Goal: Navigation & Orientation: Find specific page/section

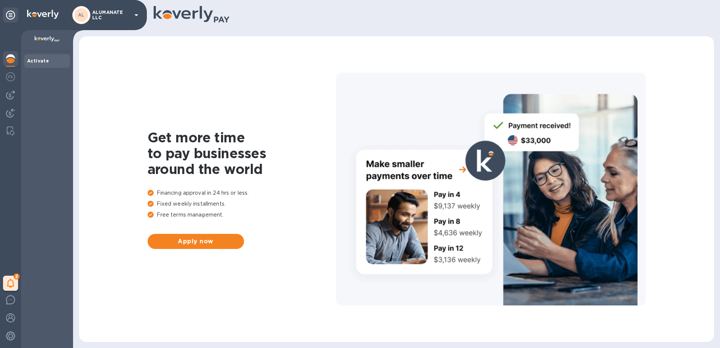
click at [34, 65] on div "Activate" at bounding box center [47, 61] width 46 height 14
click at [12, 75] on img at bounding box center [10, 76] width 9 height 9
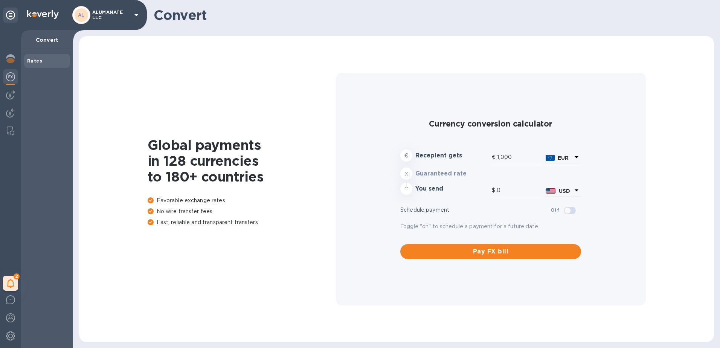
type input "1,164.3"
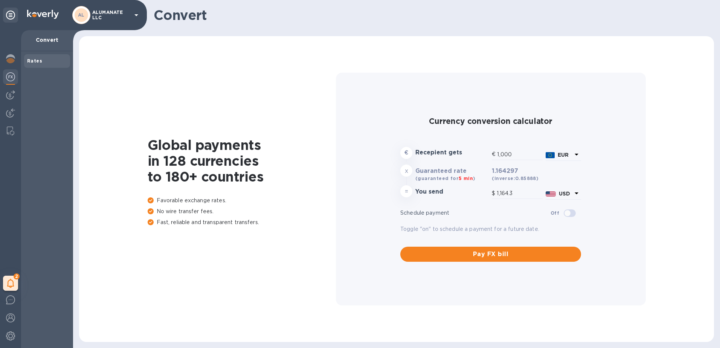
click at [43, 63] on div "Rates" at bounding box center [47, 61] width 40 height 8
click at [10, 93] on img at bounding box center [10, 94] width 9 height 9
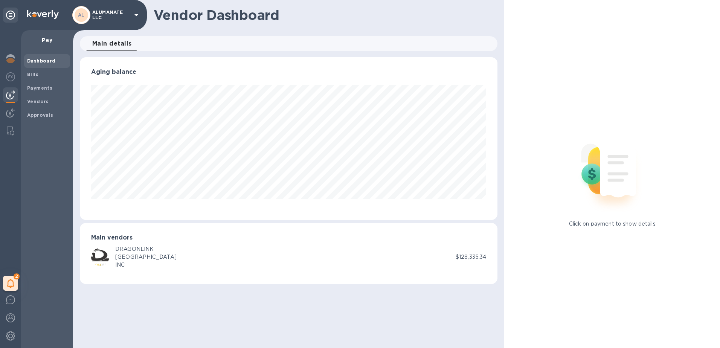
scroll to position [163, 418]
click at [105, 248] on div at bounding box center [103, 257] width 24 height 18
click at [37, 74] on b "Bills" at bounding box center [32, 75] width 11 height 6
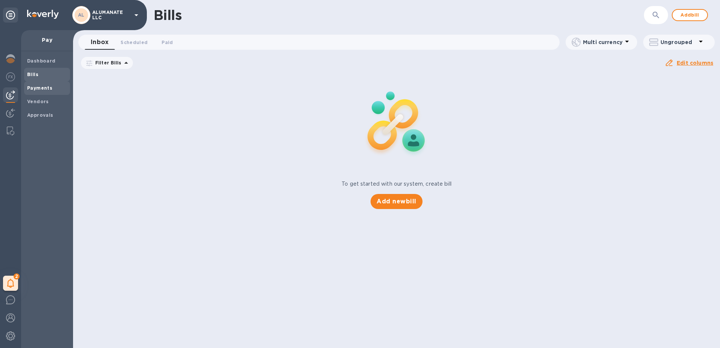
click at [37, 85] on b "Payments" at bounding box center [39, 88] width 25 height 6
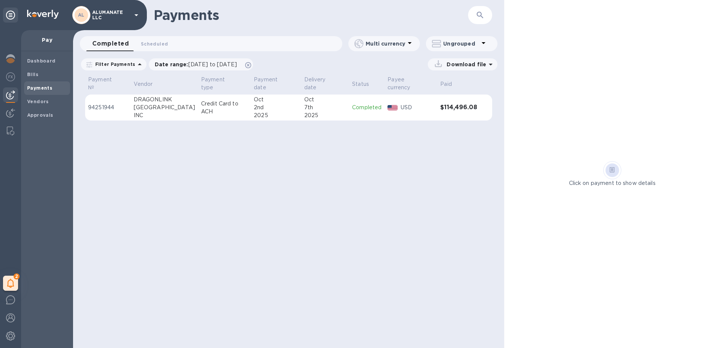
click at [150, 104] on div "[GEOGRAPHIC_DATA]" at bounding box center [164, 108] width 61 height 8
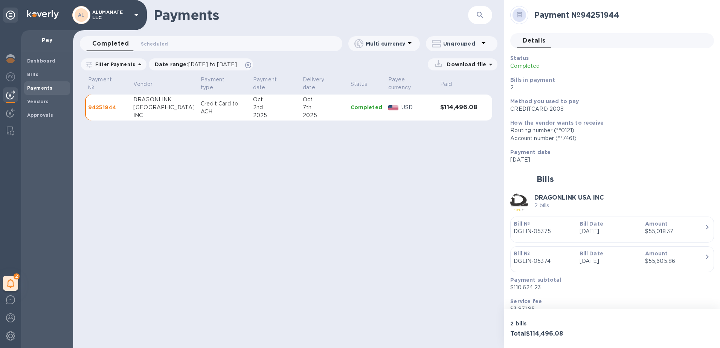
scroll to position [31, 0]
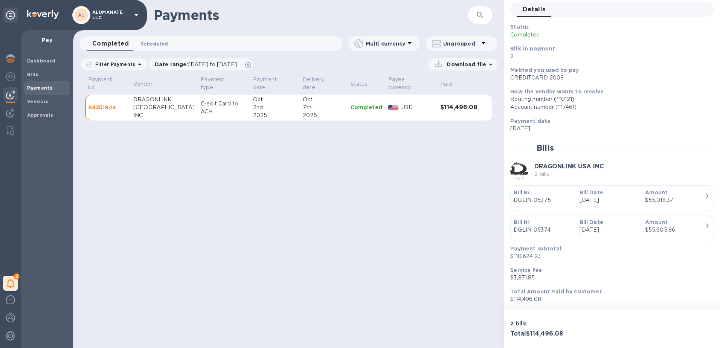
click at [160, 43] on span "Scheduled 0" at bounding box center [154, 44] width 27 height 8
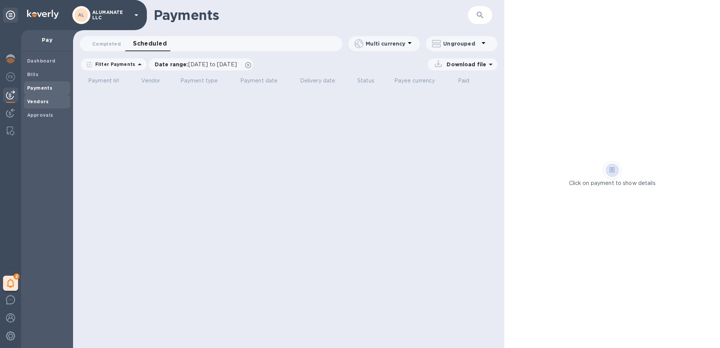
click at [39, 99] on b "Vendors" at bounding box center [38, 102] width 22 height 6
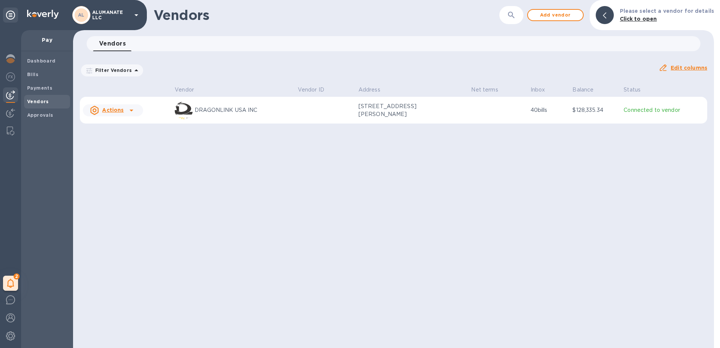
click at [124, 113] on div "Actions" at bounding box center [106, 110] width 37 height 12
click at [256, 147] on div at bounding box center [360, 174] width 720 height 348
click at [287, 119] on div "DRAGONLINK USA INC" at bounding box center [233, 110] width 117 height 18
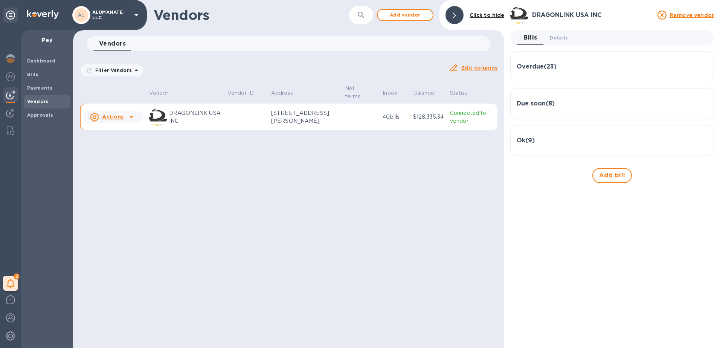
click at [524, 144] on div "Ok ( 9 )" at bounding box center [612, 140] width 191 height 18
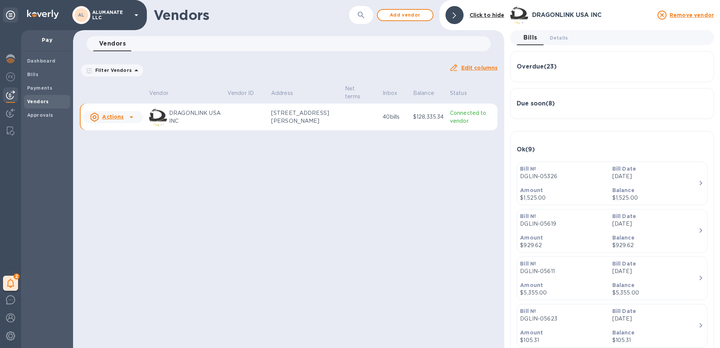
click at [532, 108] on div "Due soon ( 8 )" at bounding box center [612, 104] width 191 height 18
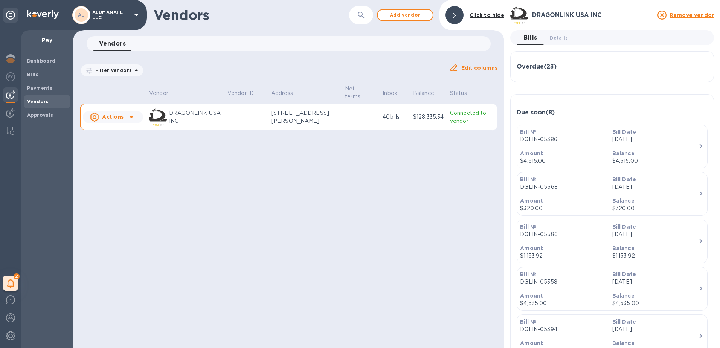
click at [532, 108] on div "Due soon ( 8 )" at bounding box center [612, 113] width 191 height 24
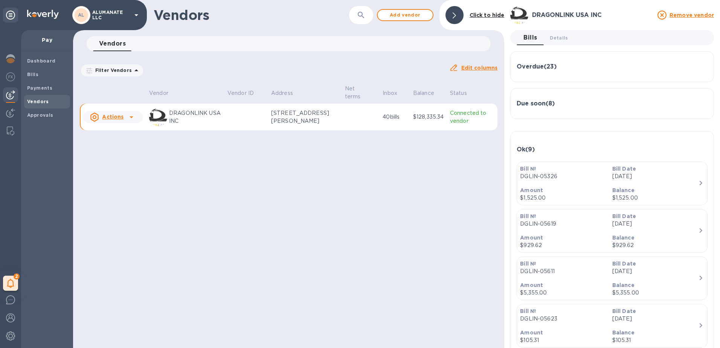
click at [526, 65] on h3 "Overdue ( 23 )" at bounding box center [537, 66] width 40 height 7
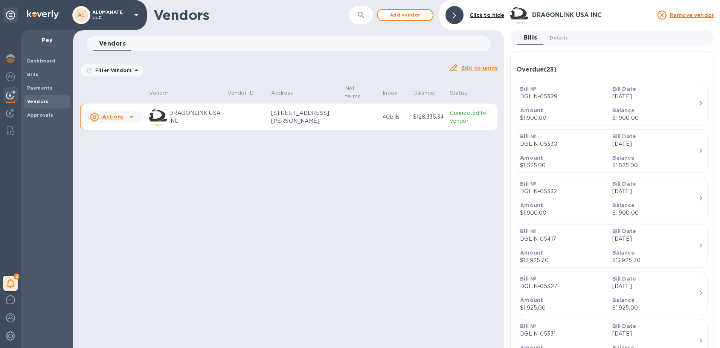
click at [540, 14] on h3 "DRAGONLINK USA INC" at bounding box center [592, 15] width 121 height 7
click at [555, 16] on h3 "DRAGONLINK USA INC" at bounding box center [592, 15] width 121 height 7
click at [35, 114] on b "Approvals" at bounding box center [40, 115] width 26 height 6
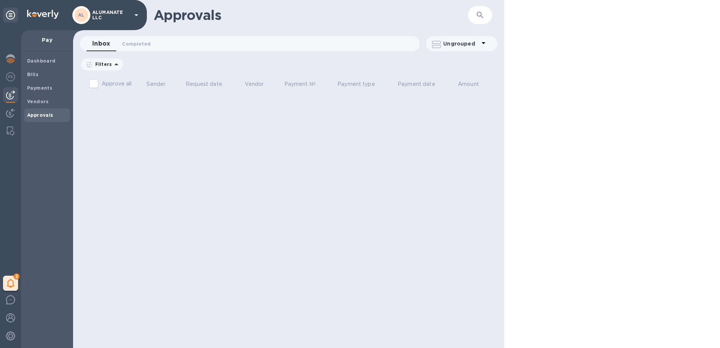
click at [122, 83] on p "Approve all" at bounding box center [117, 84] width 30 height 8
click at [102, 83] on input "Approve all" at bounding box center [94, 84] width 16 height 16
click at [93, 87] on input "Approve all" at bounding box center [94, 84] width 16 height 16
checkbox input "false"
click at [163, 88] on th "Sender" at bounding box center [162, 85] width 39 height 20
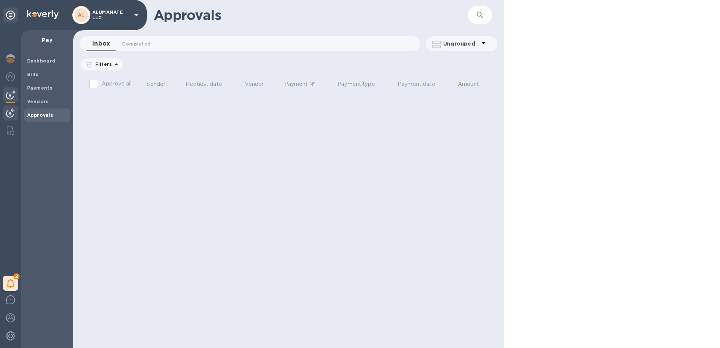
click at [8, 109] on img at bounding box center [10, 112] width 9 height 9
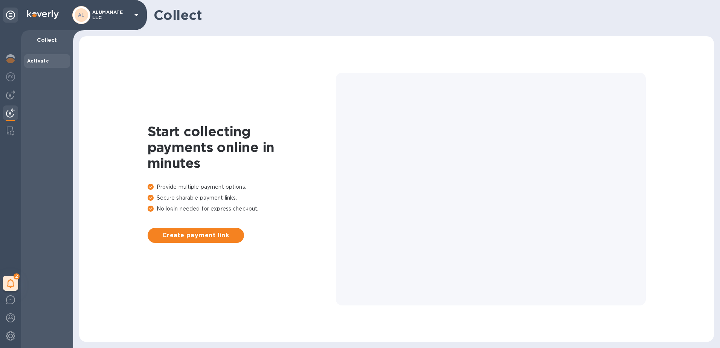
click at [2, 128] on div "2 My tasks" at bounding box center [10, 189] width 21 height 318
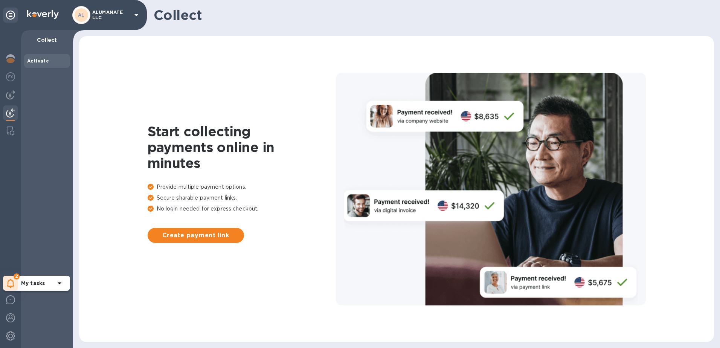
click at [11, 285] on icon at bounding box center [10, 283] width 7 height 9
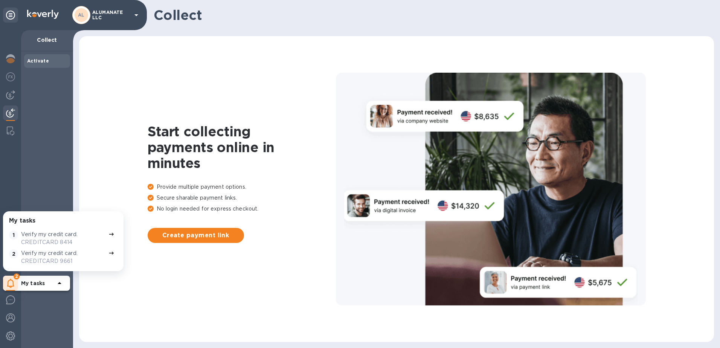
click at [50, 236] on p "Verify my credit card." at bounding box center [49, 234] width 56 height 8
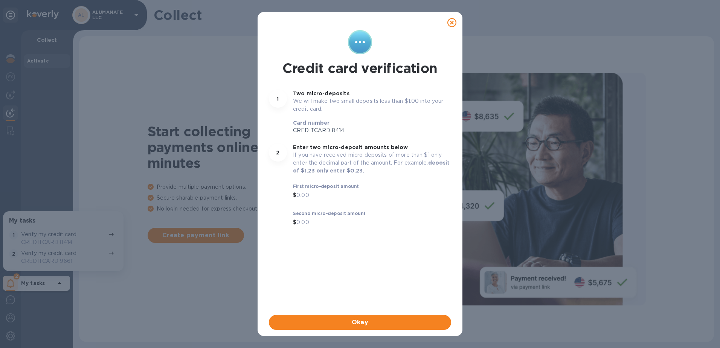
click at [453, 26] on icon at bounding box center [451, 22] width 9 height 9
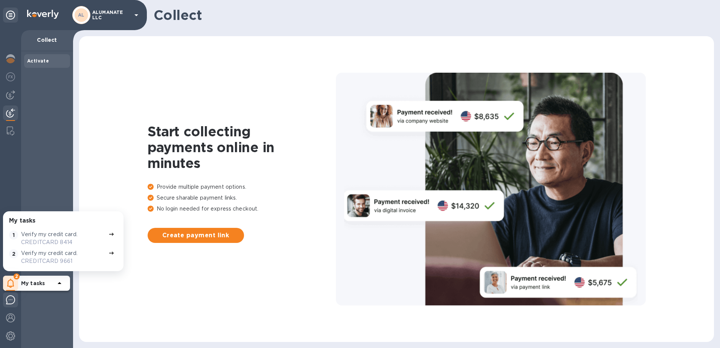
click at [14, 305] on div at bounding box center [10, 301] width 15 height 18
click at [9, 320] on img at bounding box center [10, 317] width 9 height 9
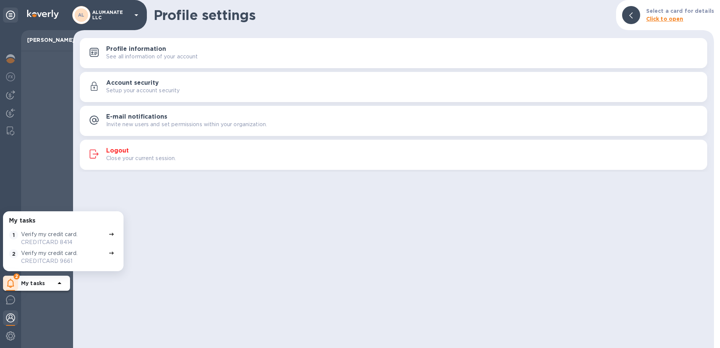
click at [128, 51] on h3 "Profile information" at bounding box center [136, 49] width 60 height 7
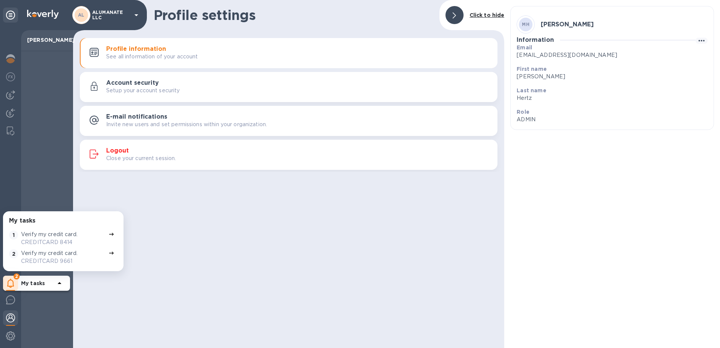
click at [152, 87] on p "Setup your account security" at bounding box center [143, 91] width 74 height 8
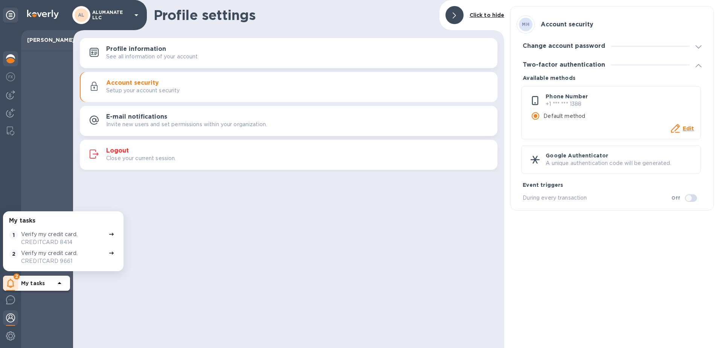
click at [6, 63] on img at bounding box center [10, 58] width 9 height 9
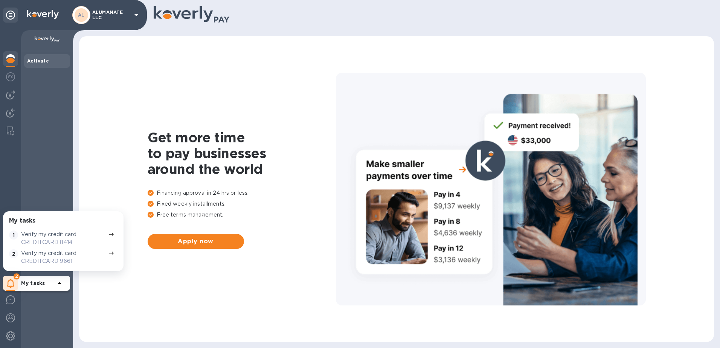
click at [482, 165] on div at bounding box center [491, 189] width 310 height 233
click at [448, 192] on div at bounding box center [491, 189] width 310 height 233
click at [15, 282] on div "2" at bounding box center [10, 283] width 15 height 15
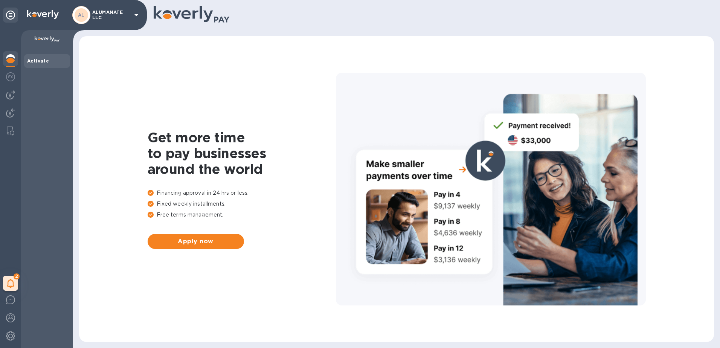
click at [28, 74] on div "Activate" at bounding box center [47, 199] width 52 height 297
click at [11, 77] on img at bounding box center [10, 76] width 9 height 9
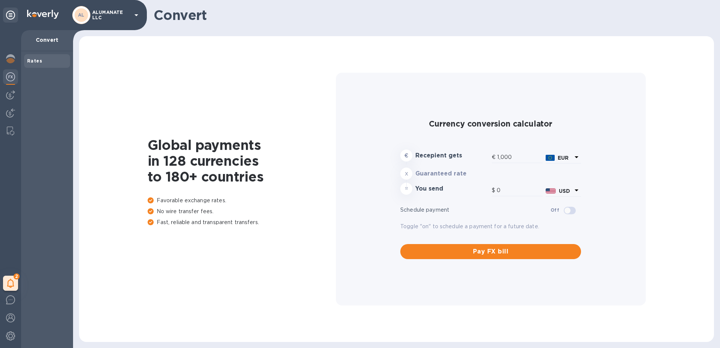
type input "1,164.3"
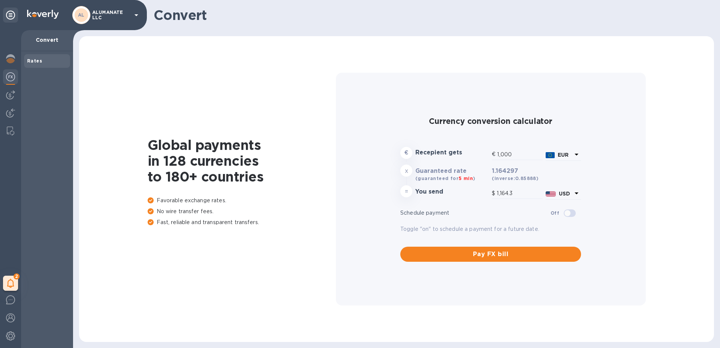
click at [19, 92] on div "2 My tasks" at bounding box center [10, 189] width 21 height 318
click at [8, 95] on img at bounding box center [10, 94] width 9 height 9
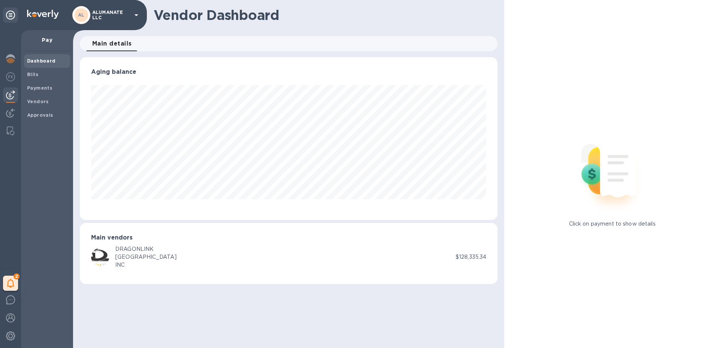
scroll to position [163, 418]
click at [31, 103] on b "Vendors" at bounding box center [38, 102] width 22 height 6
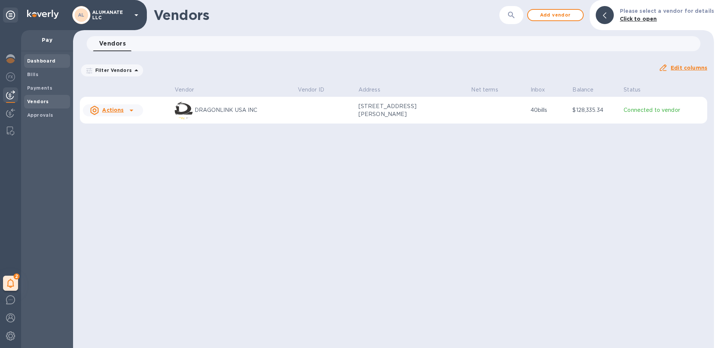
click at [35, 56] on div "Dashboard" at bounding box center [47, 61] width 46 height 14
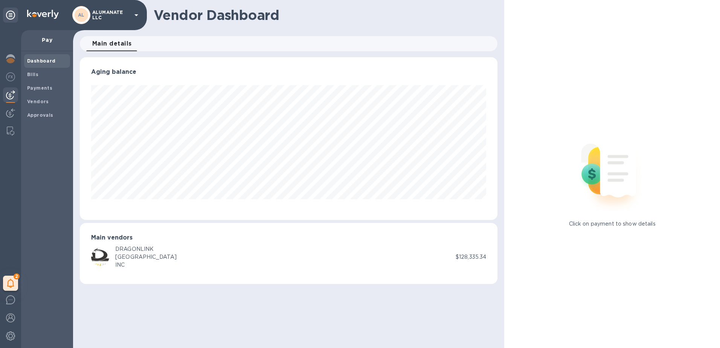
scroll to position [163, 418]
click at [114, 256] on div at bounding box center [103, 257] width 24 height 18
click at [32, 74] on b "Bills" at bounding box center [32, 75] width 11 height 6
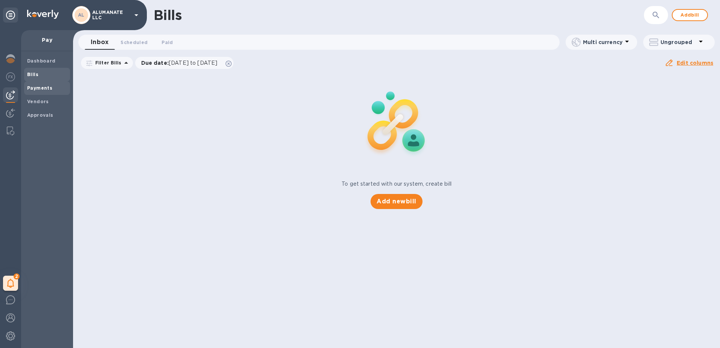
click at [33, 88] on b "Payments" at bounding box center [39, 88] width 25 height 6
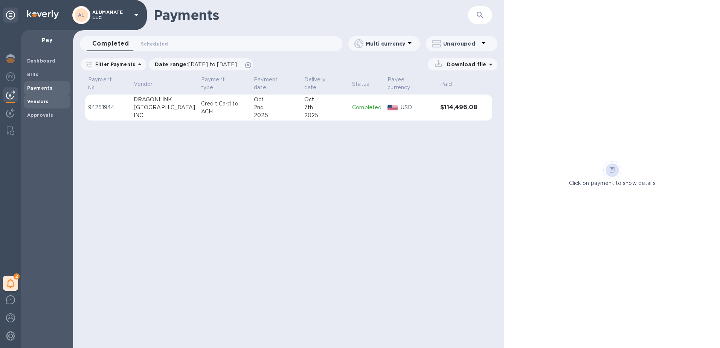
click at [26, 101] on div "Vendors" at bounding box center [47, 102] width 46 height 14
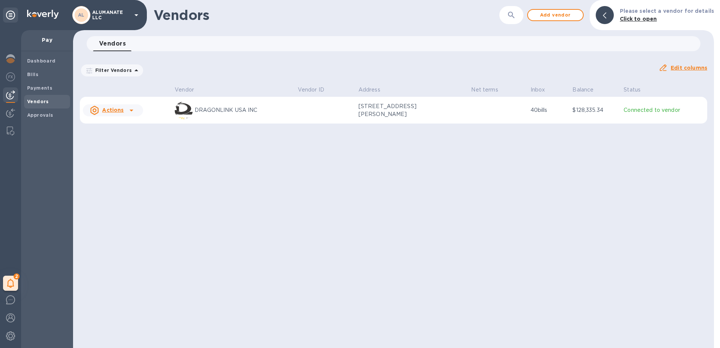
click at [108, 70] on p "Filter Vendors" at bounding box center [112, 70] width 40 height 6
click at [144, 88] on h3 "Filters" at bounding box center [144, 87] width 127 height 7
click at [188, 171] on div "Vendors ​ Add vendor Please select a vendor for details Click to open Vendors 0…" at bounding box center [393, 174] width 641 height 348
